Goal: Information Seeking & Learning: Learn about a topic

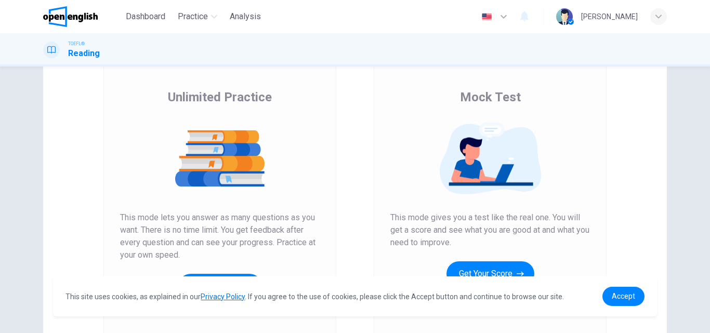
scroll to position [169, 0]
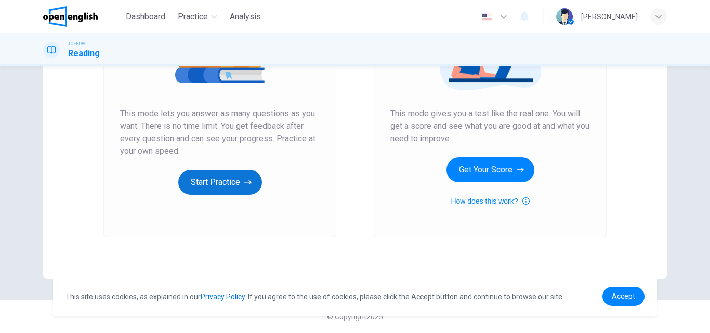
click at [192, 184] on button "Start Practice" at bounding box center [220, 182] width 84 height 25
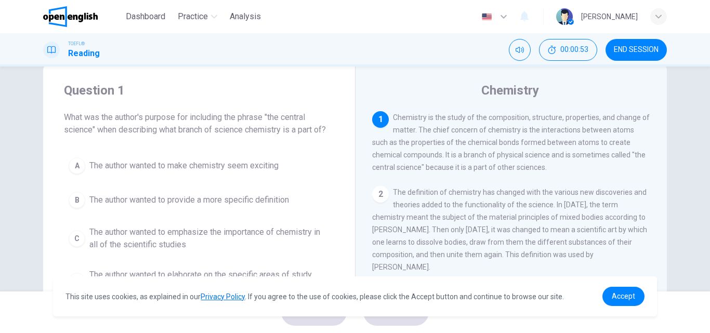
scroll to position [0, 0]
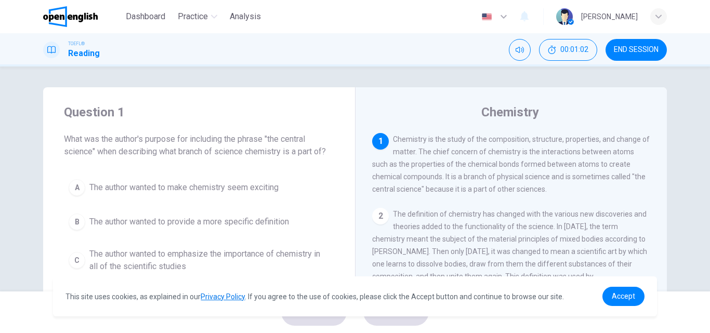
click at [656, 19] on icon "button" at bounding box center [658, 17] width 6 height 6
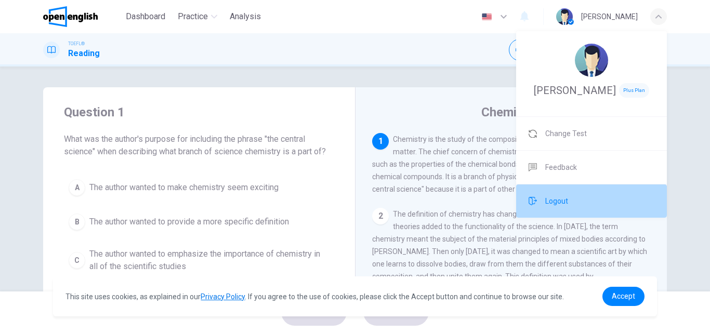
click at [558, 200] on span "Logout" at bounding box center [556, 201] width 23 height 12
